Goal: Information Seeking & Learning: Learn about a topic

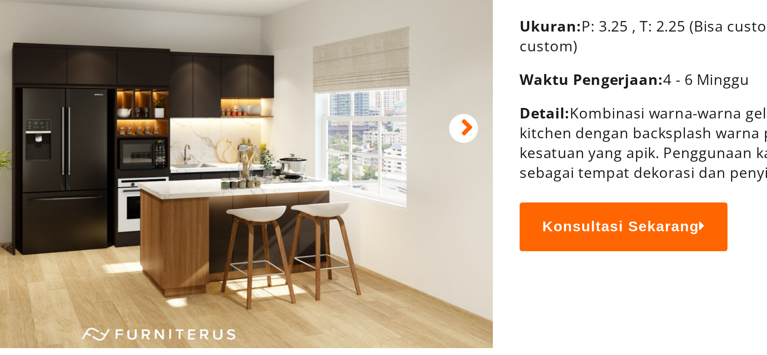
scroll to position [112, 0]
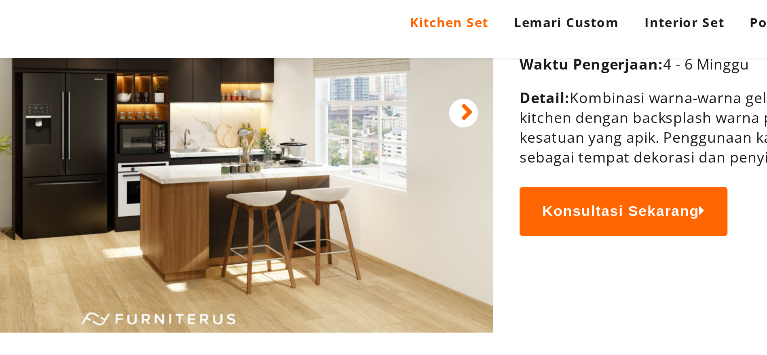
click at [322, 85] on img at bounding box center [284, 51] width 300 height 210
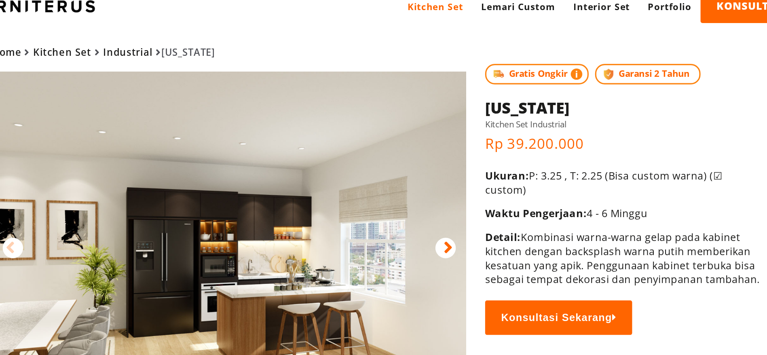
scroll to position [0, 0]
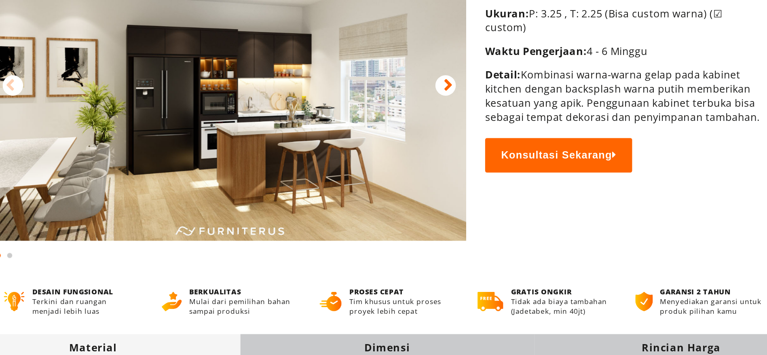
click at [426, 167] on div at bounding box center [420, 169] width 13 height 13
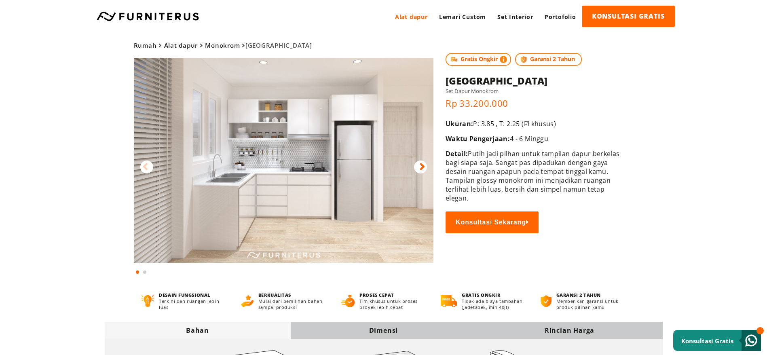
click at [296, 169] on img at bounding box center [284, 160] width 300 height 205
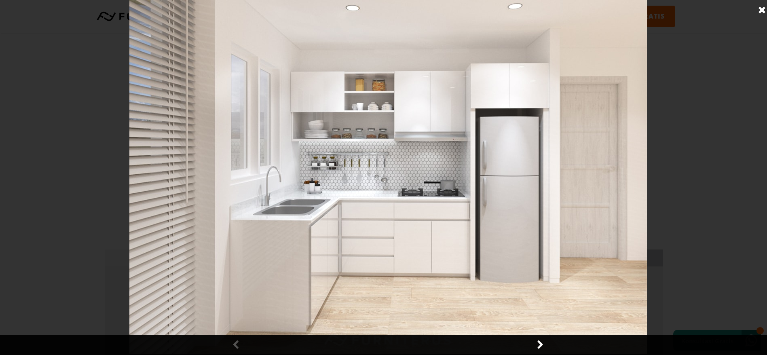
scroll to position [61, 0]
click at [359, 198] on img at bounding box center [387, 177] width 517 height 354
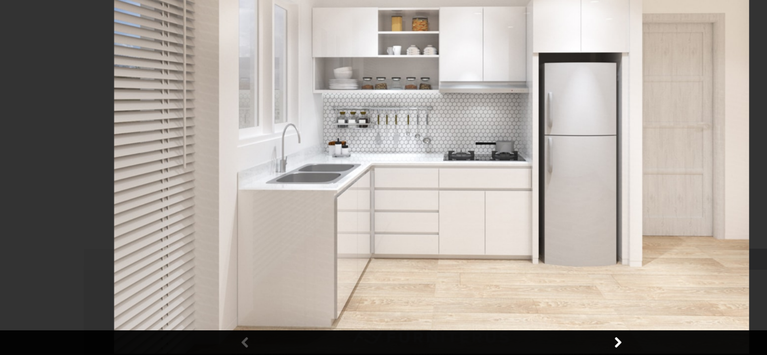
scroll to position [58, 0]
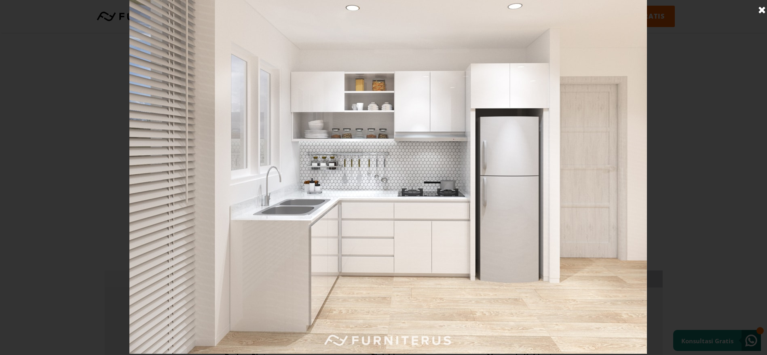
click at [764, 9] on link at bounding box center [762, 10] width 20 height 20
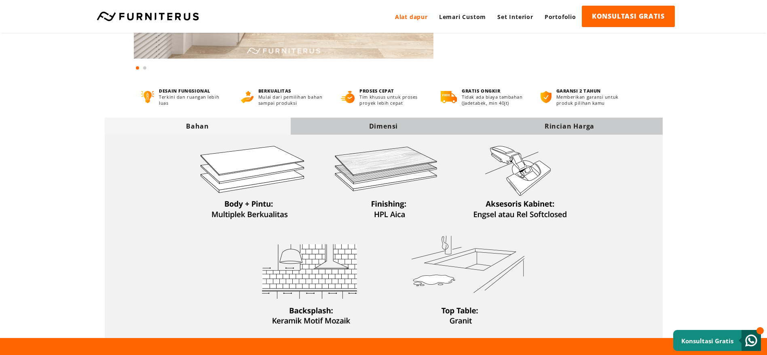
scroll to position [240, 0]
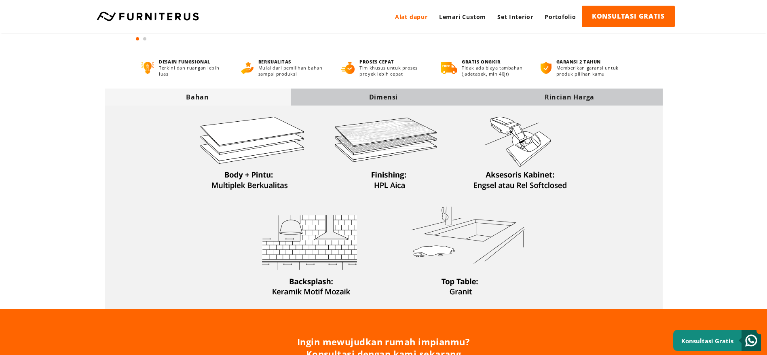
click at [445, 100] on div "Dimensi" at bounding box center [384, 97] width 186 height 9
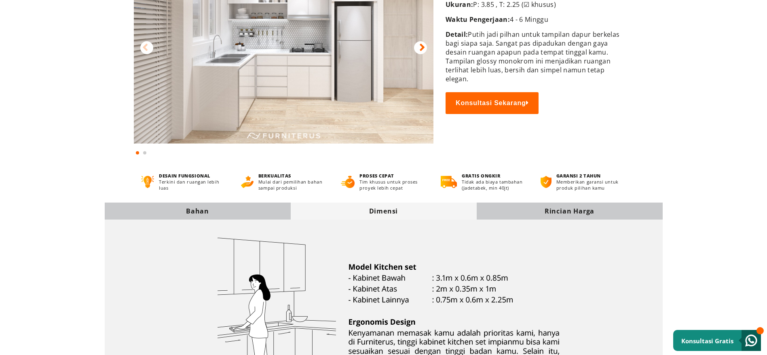
scroll to position [0, 0]
